Goal: Task Accomplishment & Management: Manage account settings

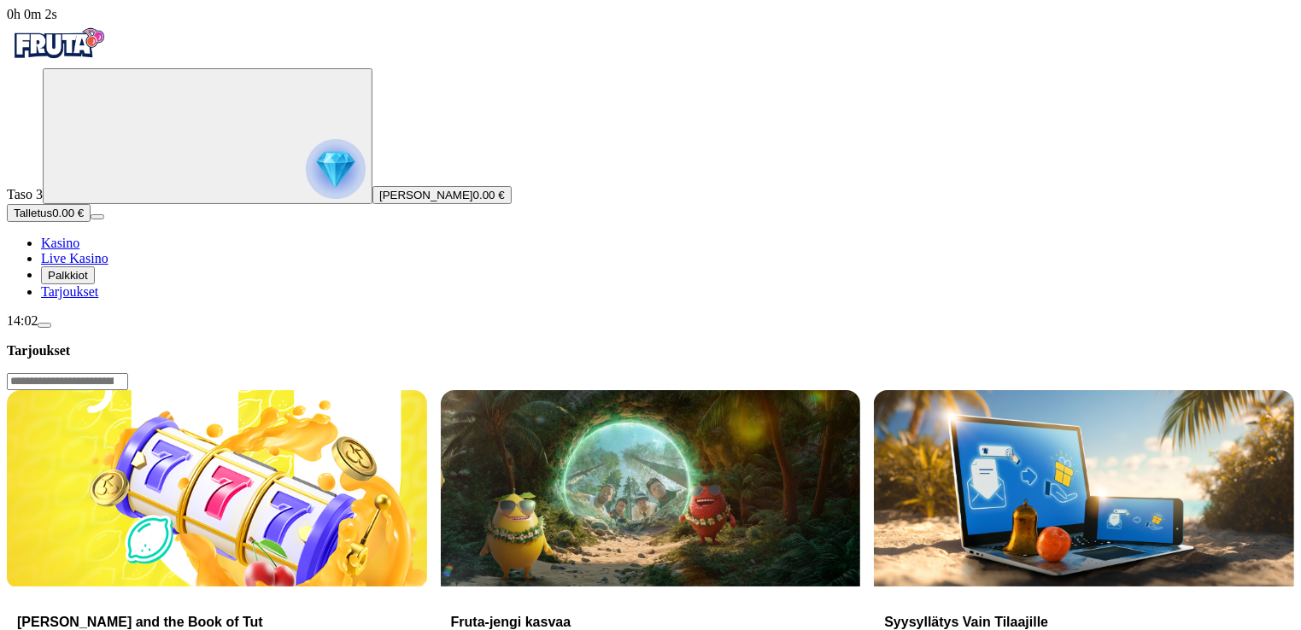
click at [88, 282] on span "Palkkiot" at bounding box center [68, 275] width 40 height 13
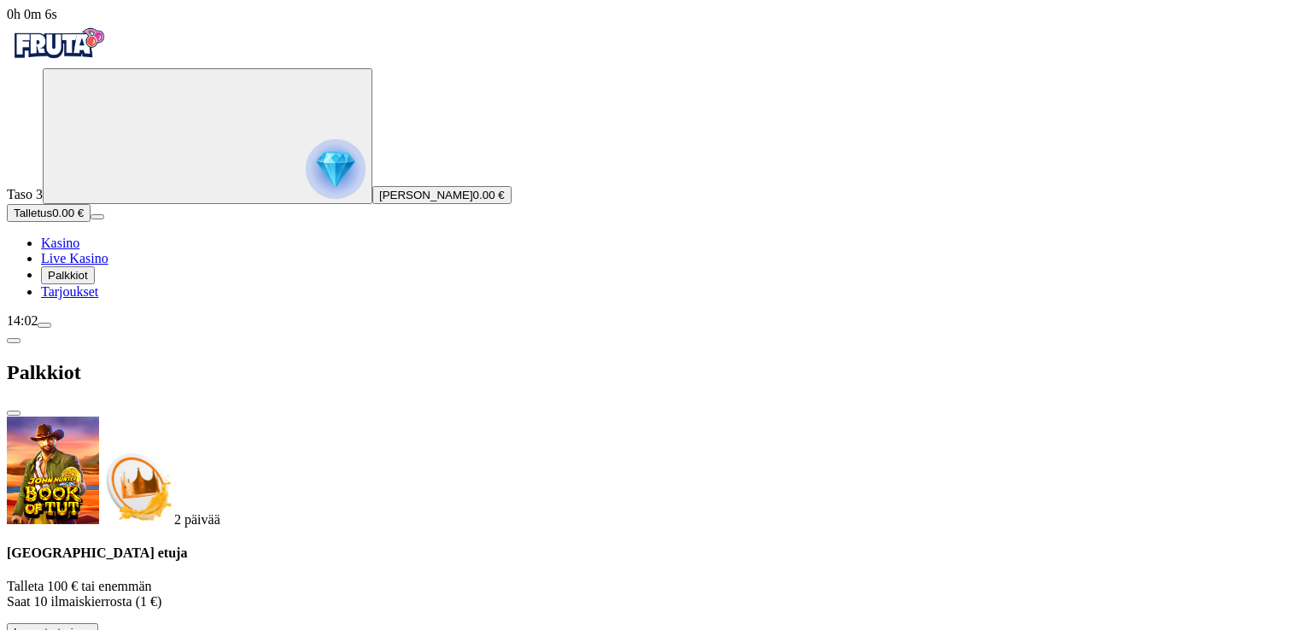
click at [89, 299] on link "Tarjoukset" at bounding box center [69, 291] width 57 height 15
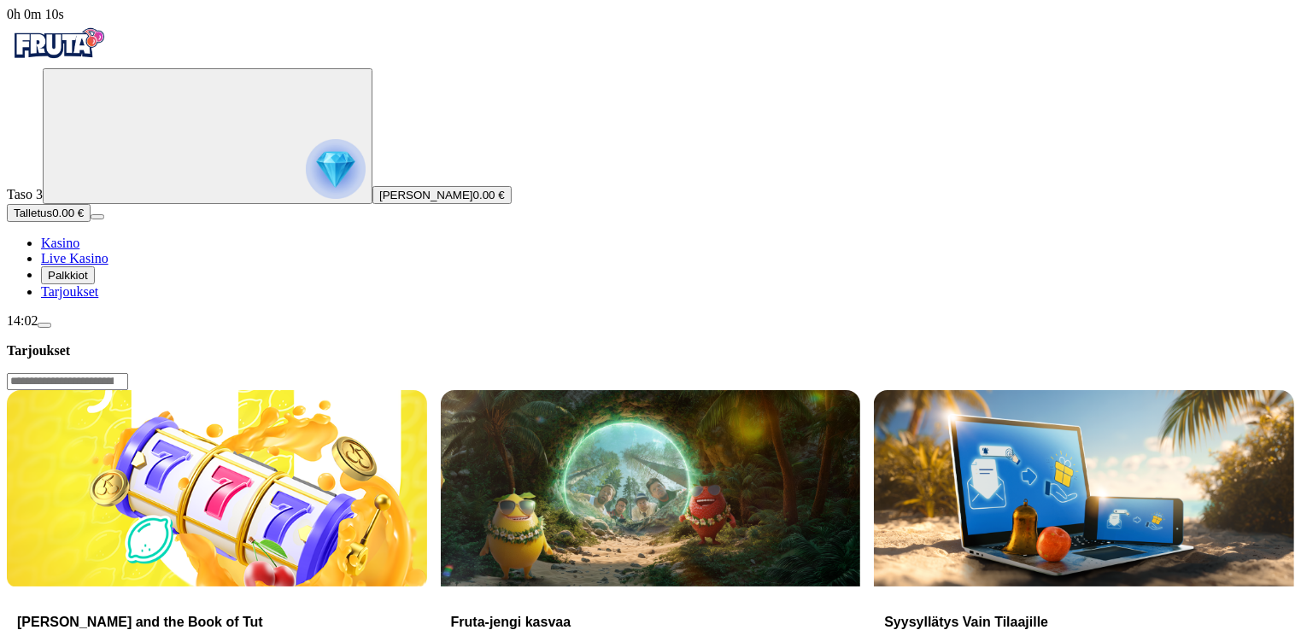
click at [51, 328] on button "menu" at bounding box center [45, 325] width 14 height 5
